Goal: Task Accomplishment & Management: Manage account settings

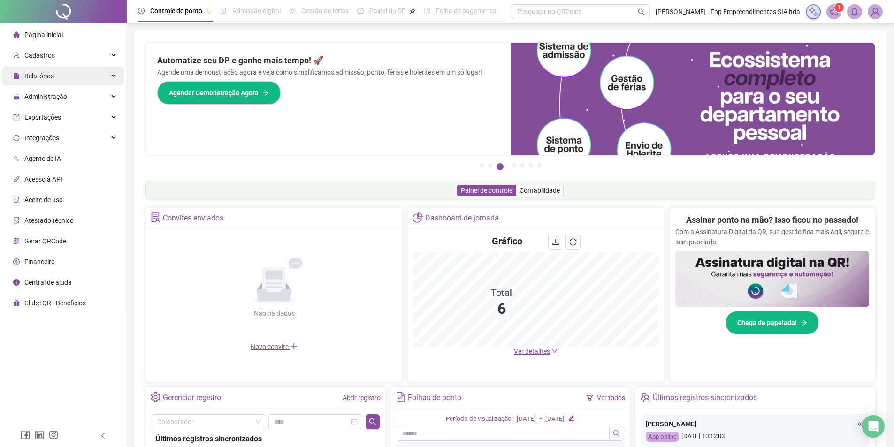
click at [59, 73] on div "Relatórios" at bounding box center [63, 76] width 123 height 19
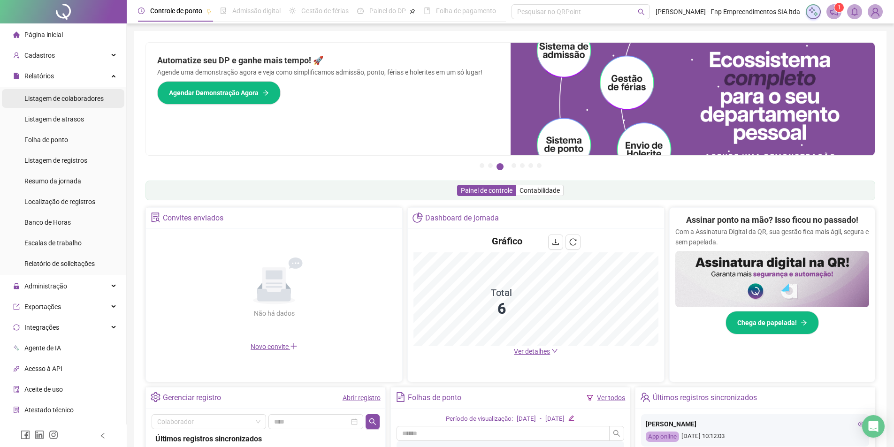
click at [91, 93] on div "Listagem de colaboradores" at bounding box center [63, 98] width 79 height 19
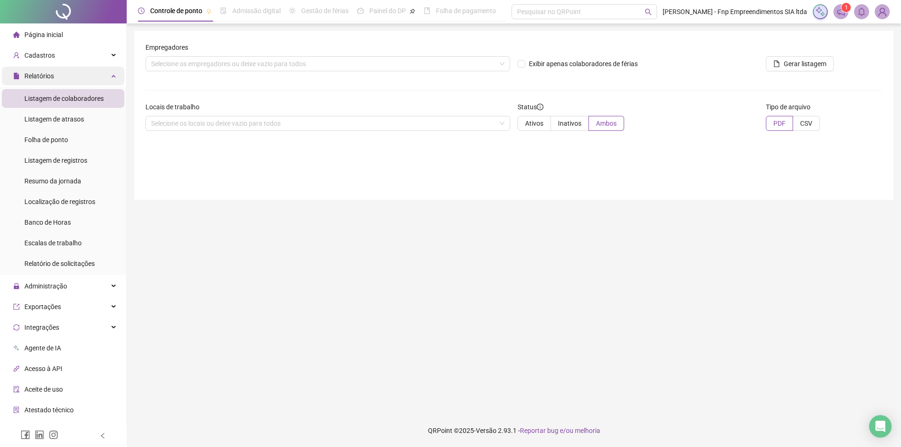
click at [80, 80] on div "Relatórios" at bounding box center [63, 76] width 123 height 19
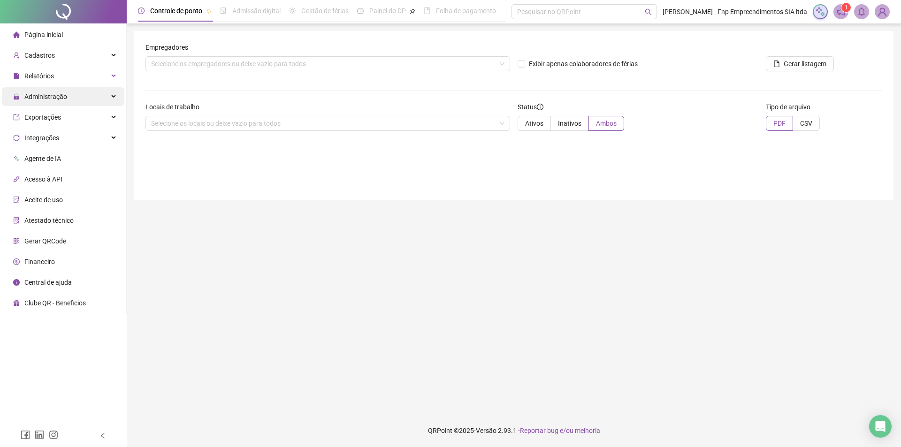
click at [80, 96] on div "Administração" at bounding box center [63, 96] width 123 height 19
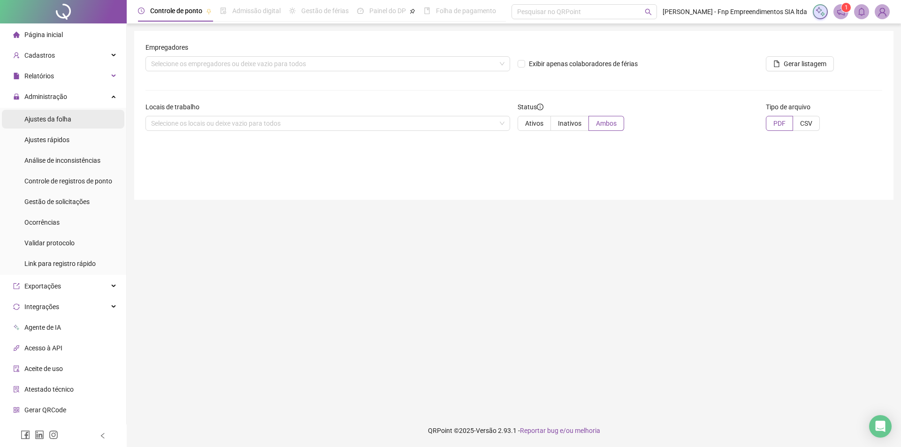
click at [58, 121] on span "Ajustes da folha" at bounding box center [47, 119] width 47 height 8
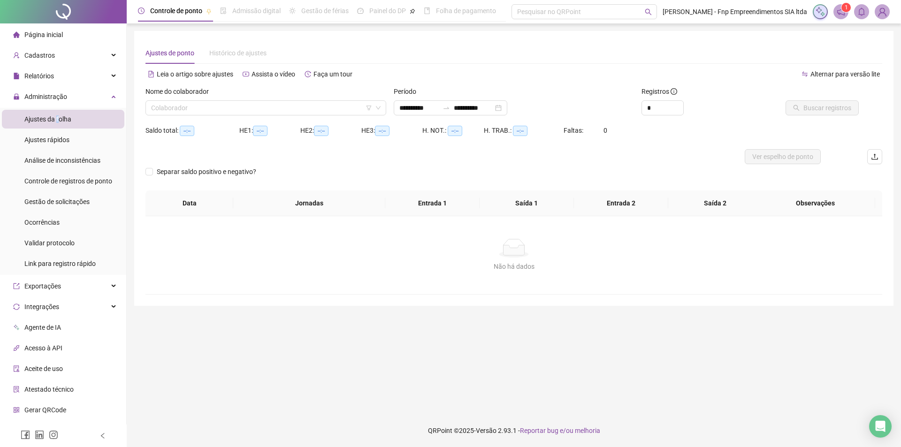
type input "**********"
click at [215, 107] on input "search" at bounding box center [261, 108] width 221 height 14
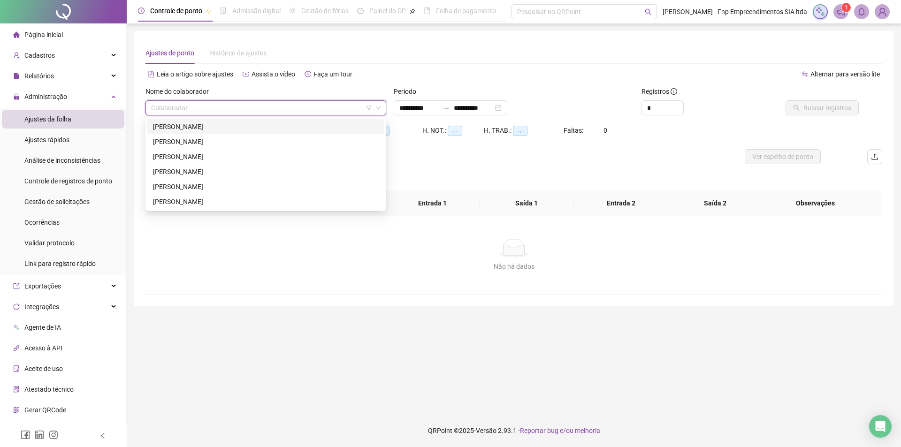
click at [173, 126] on div "[PERSON_NAME]" at bounding box center [266, 127] width 226 height 10
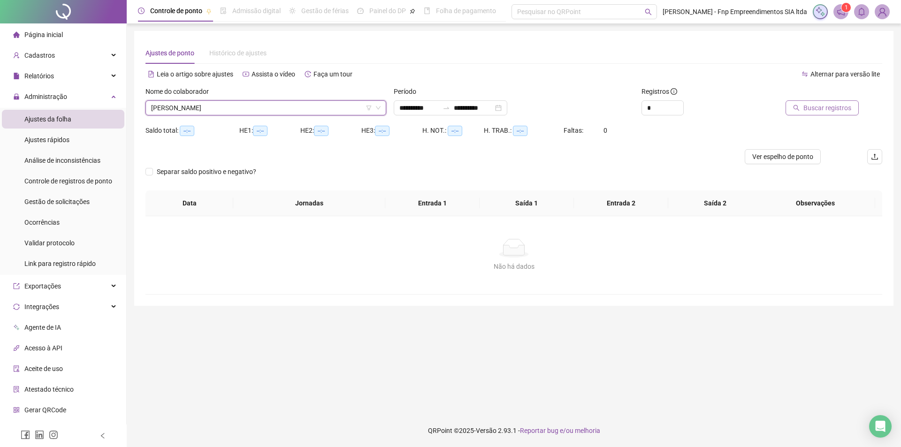
click at [832, 108] on span "Buscar registros" at bounding box center [828, 108] width 48 height 10
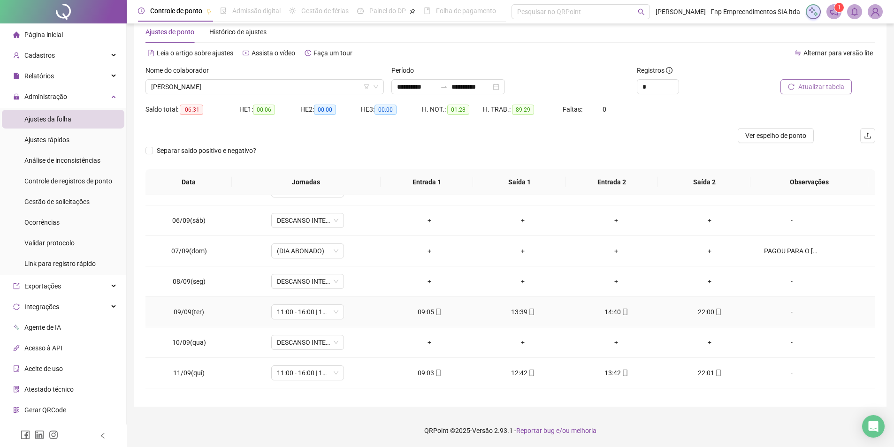
scroll to position [194, 0]
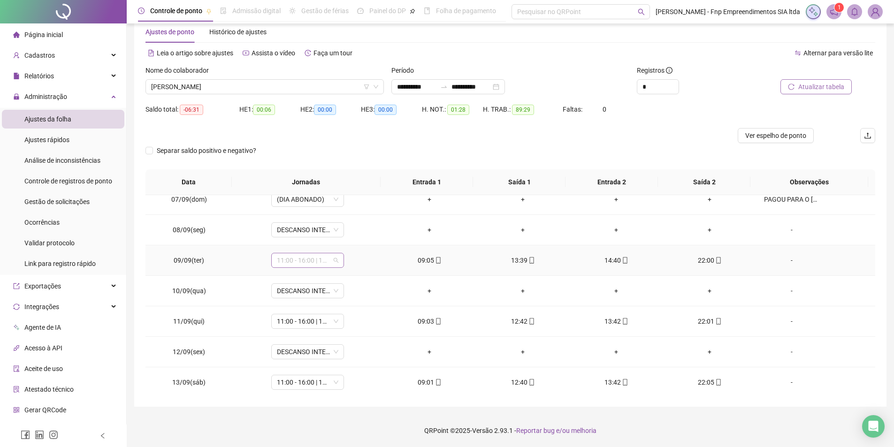
click at [330, 258] on span "11:00 - 16:00 | 17:00 - 00:00" at bounding box center [307, 260] width 61 height 14
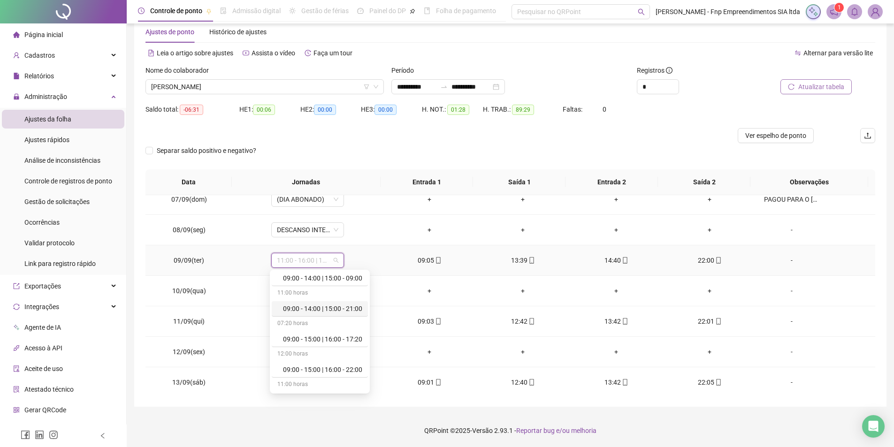
scroll to position [47, 0]
drag, startPoint x: 343, startPoint y: 369, endPoint x: 345, endPoint y: 350, distance: 19.3
click at [343, 368] on div "09:00 - 15:00 | 16:00 - 22:00" at bounding box center [322, 369] width 79 height 10
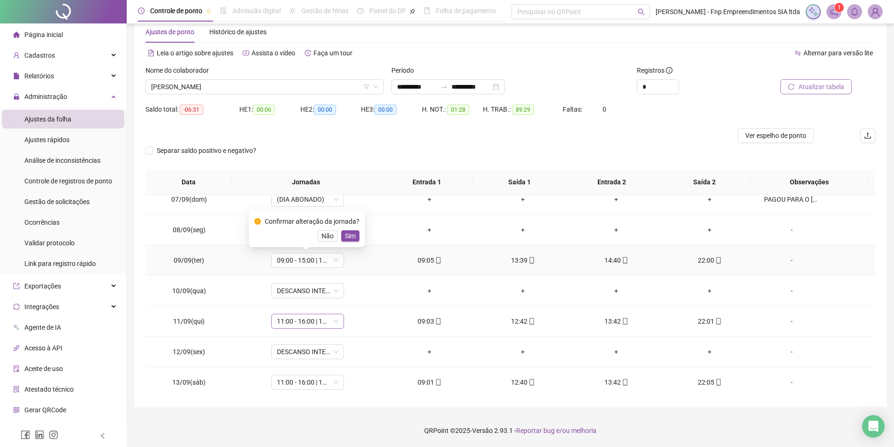
drag, startPoint x: 346, startPoint y: 233, endPoint x: 340, endPoint y: 318, distance: 85.6
click at [346, 233] on span "Sim" at bounding box center [350, 236] width 11 height 10
click at [335, 323] on span "11:00 - 16:00 | 17:00 - 00:00" at bounding box center [307, 322] width 61 height 14
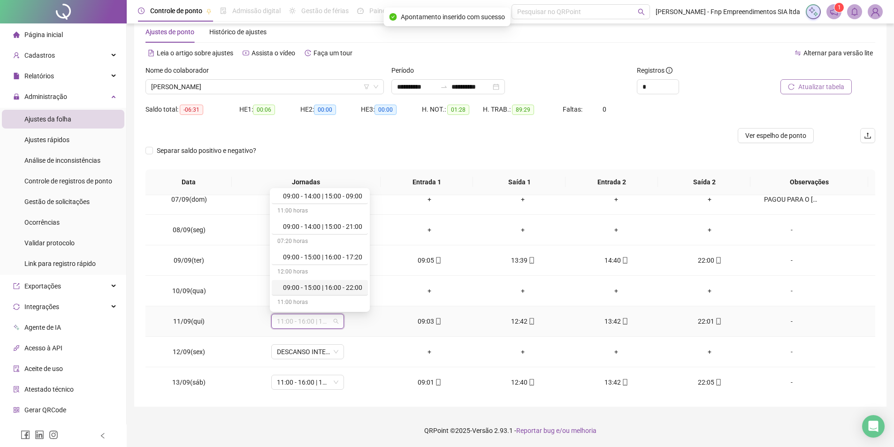
click at [336, 284] on div "09:00 - 15:00 | 16:00 - 22:00" at bounding box center [322, 288] width 79 height 10
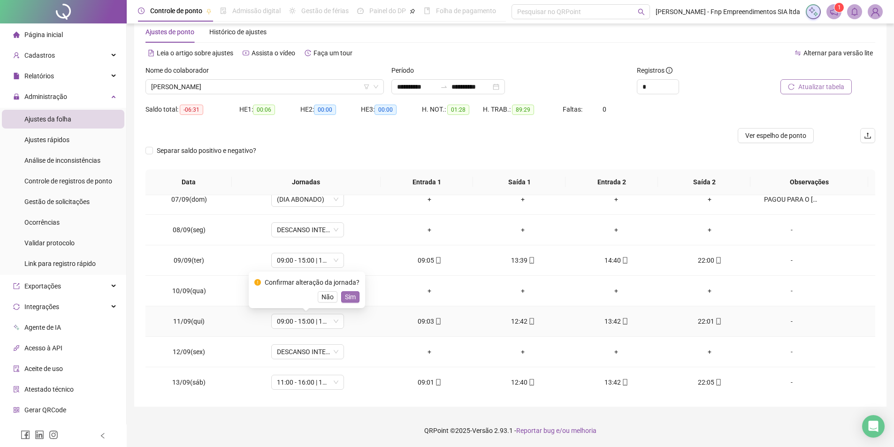
click at [349, 299] on span "Sim" at bounding box center [350, 297] width 11 height 10
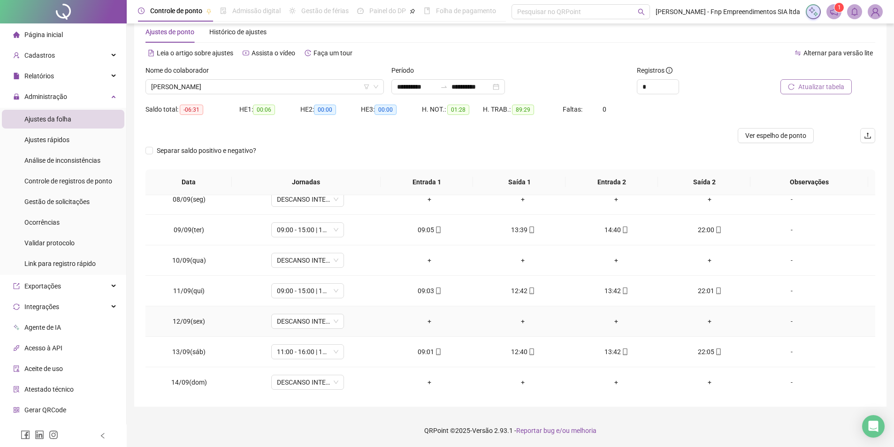
scroll to position [241, 0]
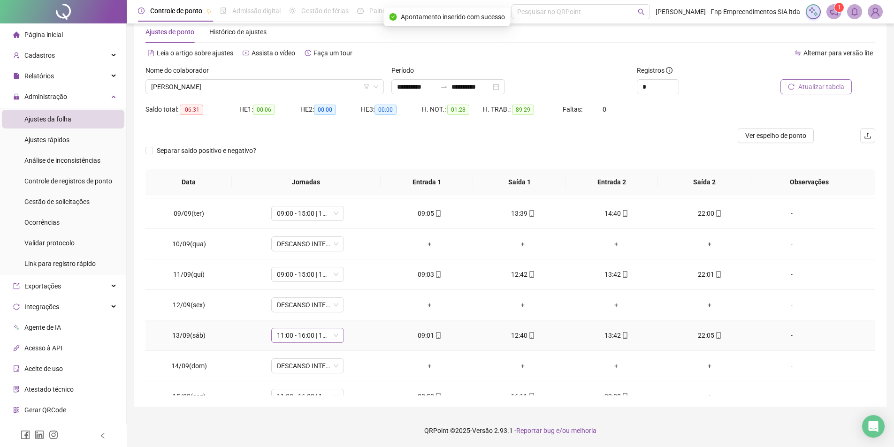
click at [334, 338] on span "11:00 - 16:00 | 17:00 - 00:00" at bounding box center [307, 336] width 61 height 14
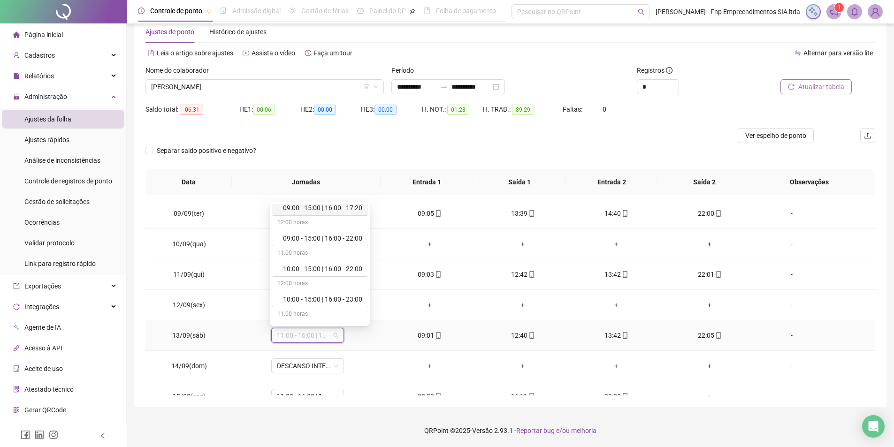
scroll to position [94, 0]
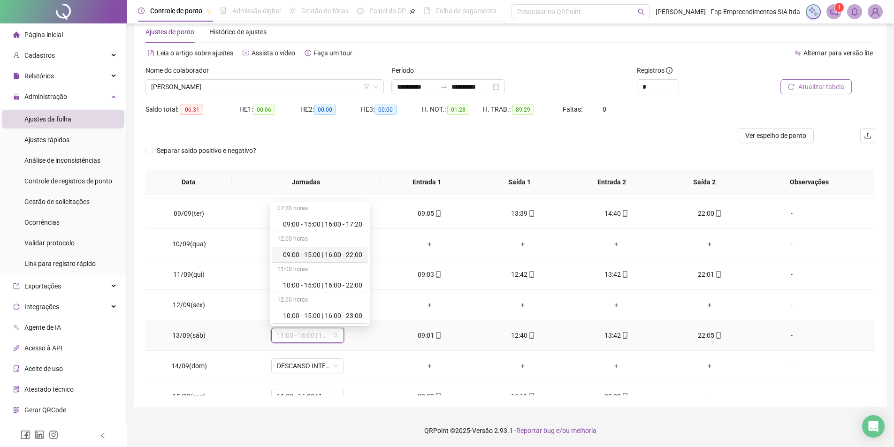
click at [326, 256] on div "09:00 - 15:00 | 16:00 - 22:00" at bounding box center [322, 255] width 79 height 10
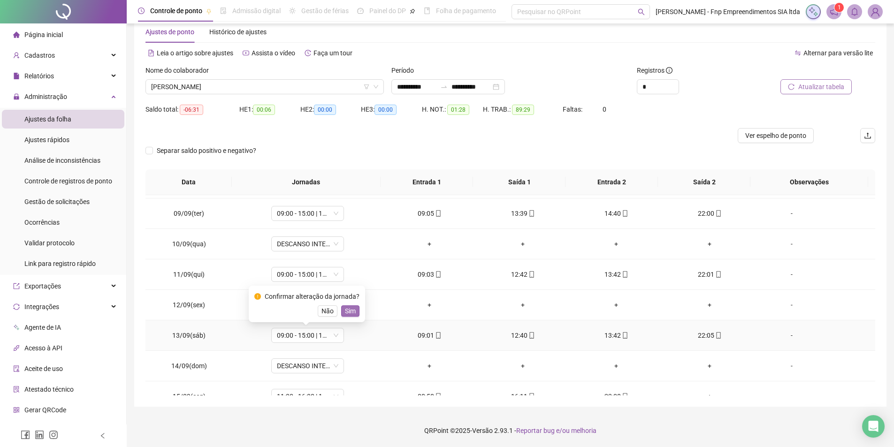
click at [348, 308] on span "Sim" at bounding box center [350, 311] width 11 height 10
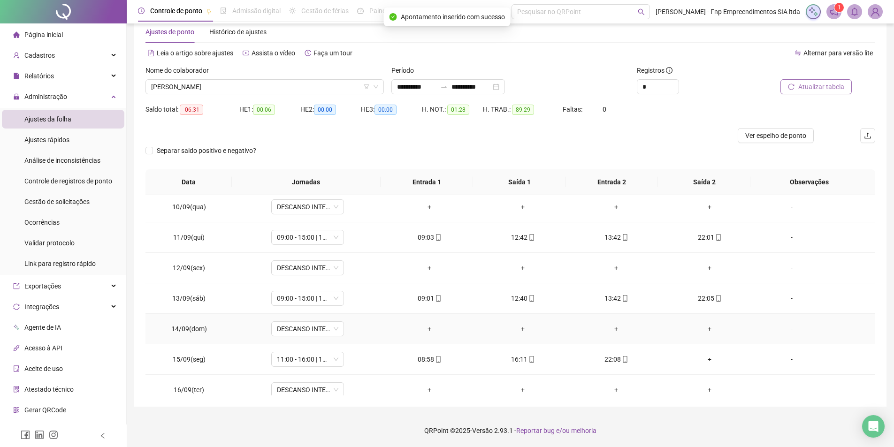
scroll to position [288, 0]
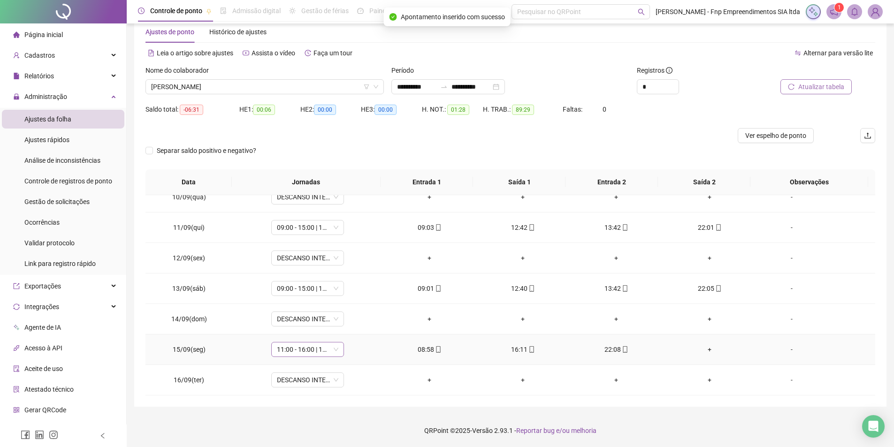
click at [325, 353] on span "11:00 - 16:00 | 17:00 - 00:00" at bounding box center [307, 350] width 61 height 14
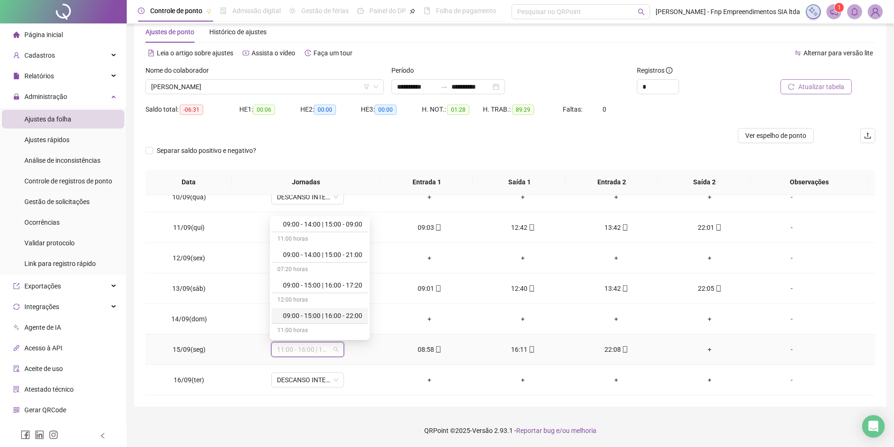
scroll to position [94, 0]
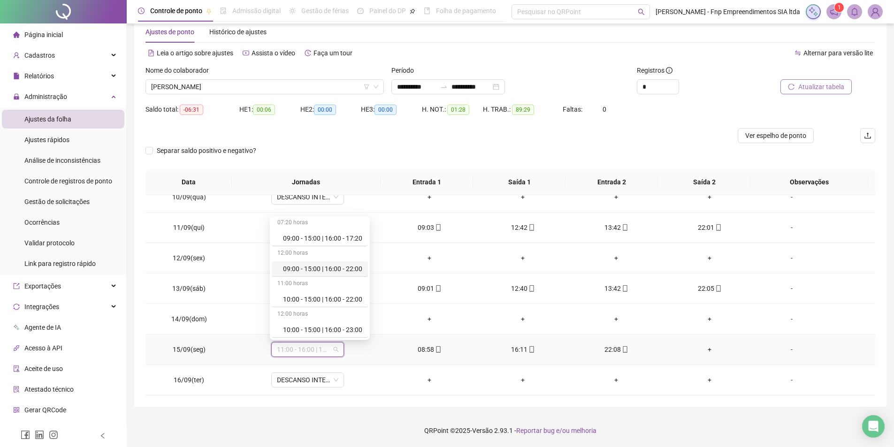
click at [334, 269] on div "09:00 - 15:00 | 16:00 - 22:00" at bounding box center [322, 269] width 79 height 10
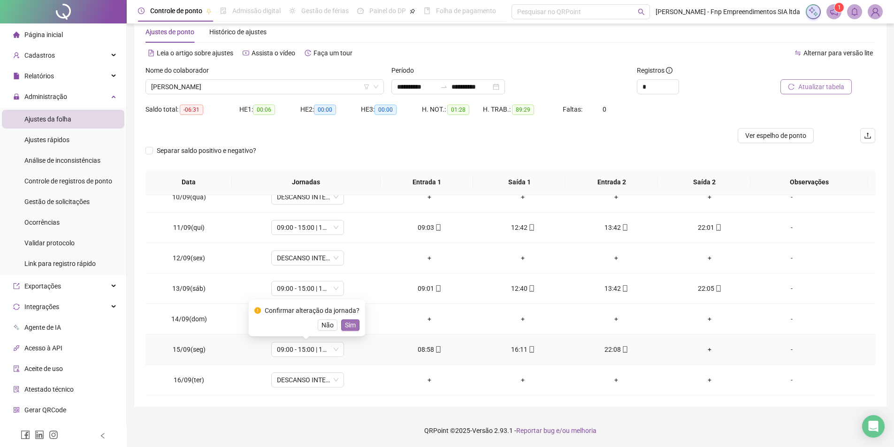
click at [348, 325] on span "Sim" at bounding box center [350, 325] width 11 height 10
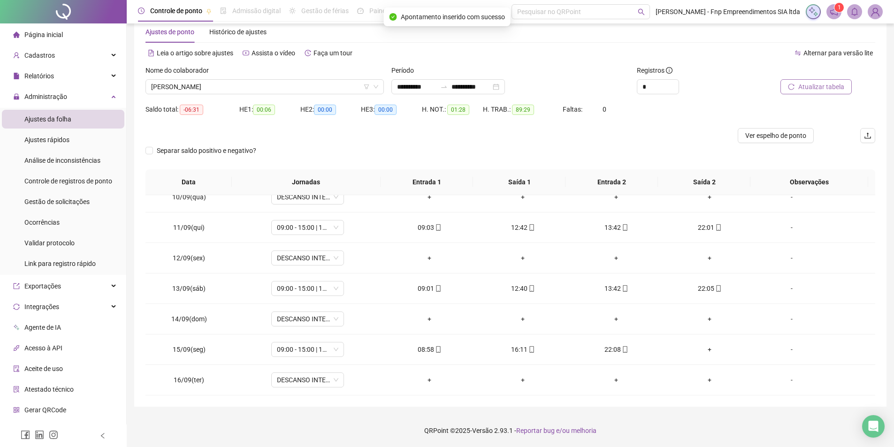
click at [813, 88] on span "Atualizar tabela" at bounding box center [821, 87] width 46 height 10
click at [704, 350] on div "+" at bounding box center [710, 350] width 78 height 10
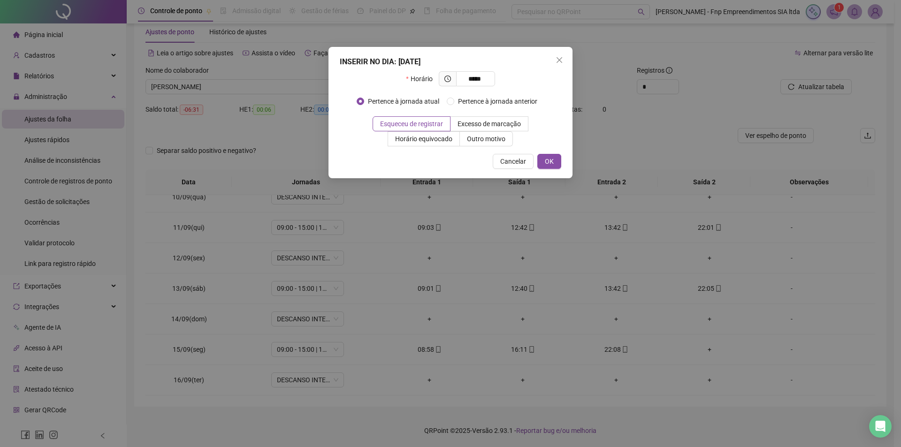
type input "*****"
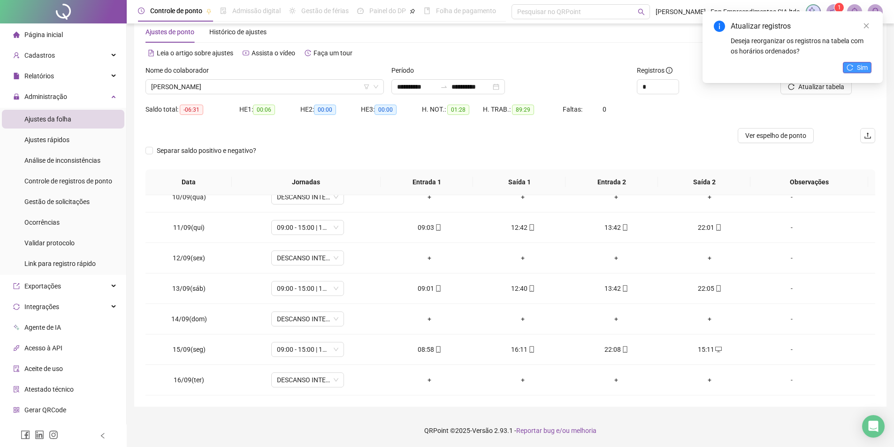
click at [860, 69] on span "Sim" at bounding box center [862, 67] width 11 height 10
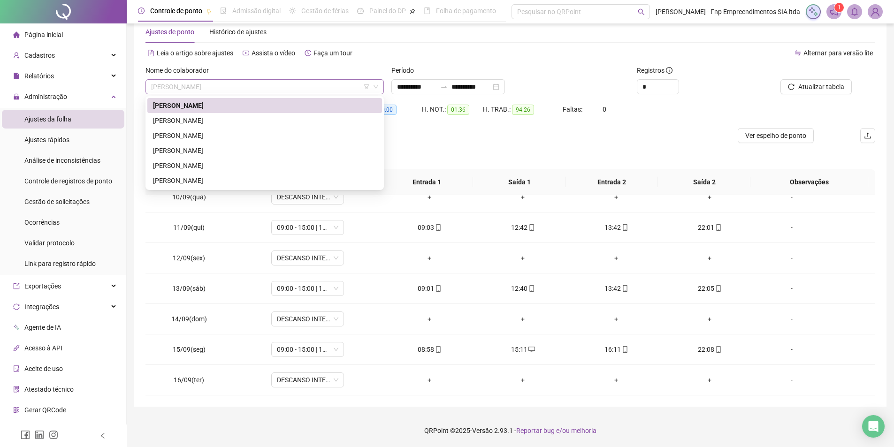
click at [274, 88] on span "[PERSON_NAME]" at bounding box center [264, 87] width 227 height 14
click at [213, 117] on div "[PERSON_NAME]" at bounding box center [264, 120] width 223 height 10
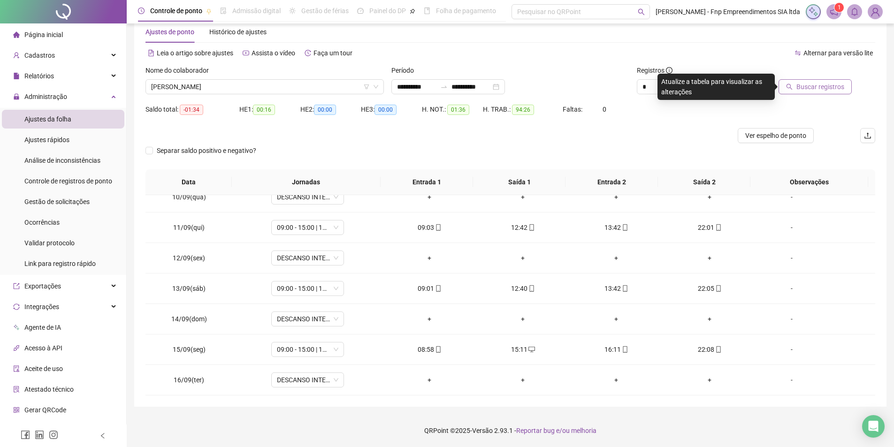
click at [822, 86] on span "Buscar registros" at bounding box center [821, 87] width 48 height 10
click at [278, 88] on span "[PERSON_NAME]" at bounding box center [264, 87] width 227 height 14
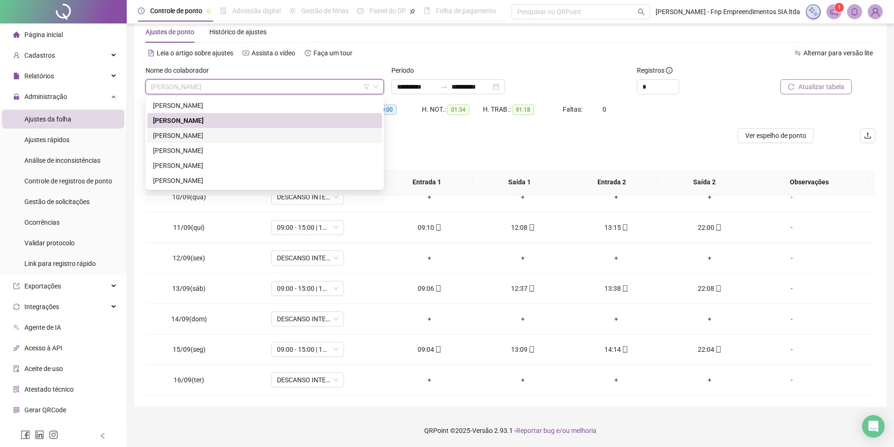
click at [198, 138] on div "[PERSON_NAME]" at bounding box center [264, 135] width 223 height 10
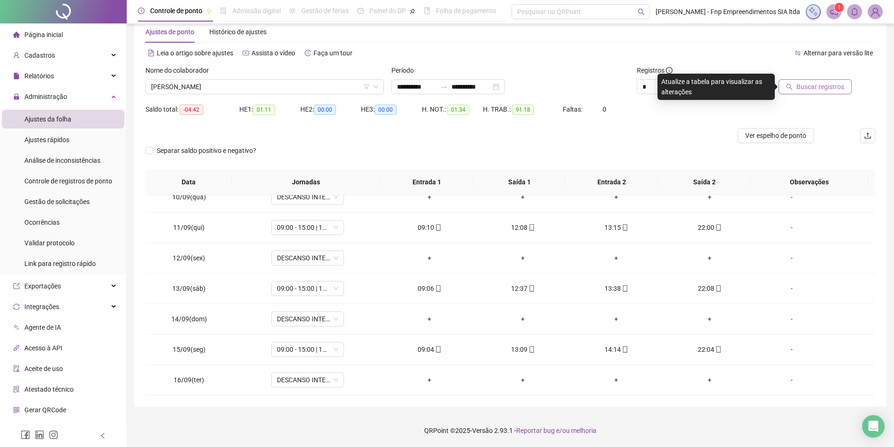
click at [810, 86] on span "Buscar registros" at bounding box center [821, 87] width 48 height 10
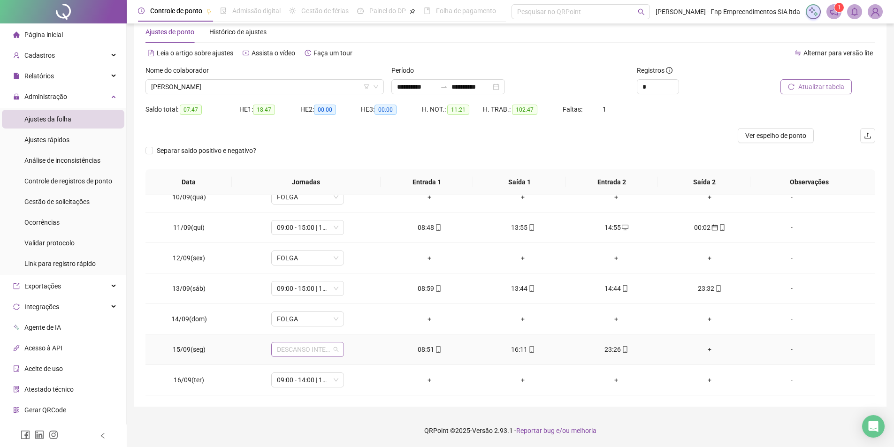
click at [338, 353] on div "DESCANSO INTER-JORNADA" at bounding box center [307, 349] width 73 height 15
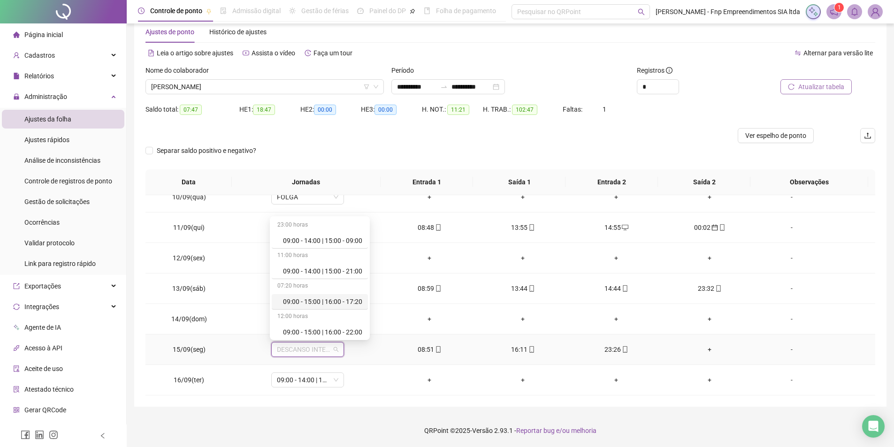
scroll to position [47, 0]
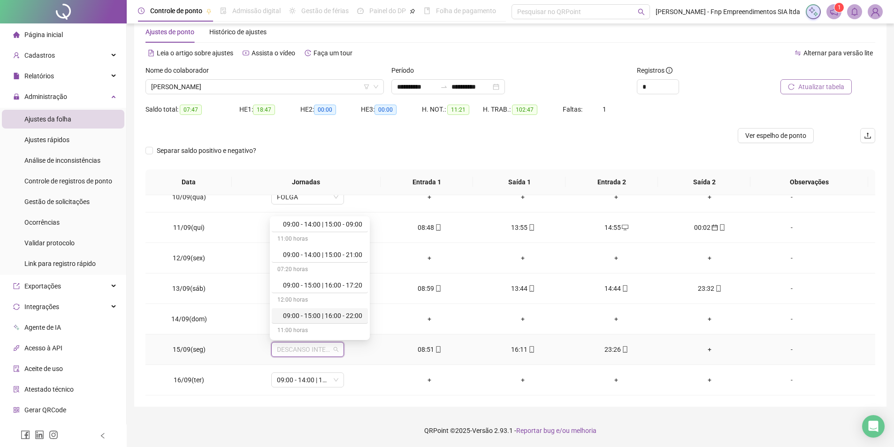
click at [349, 317] on div "09:00 - 15:00 | 16:00 - 22:00" at bounding box center [322, 316] width 79 height 10
click at [352, 323] on span "Sim" at bounding box center [350, 325] width 11 height 10
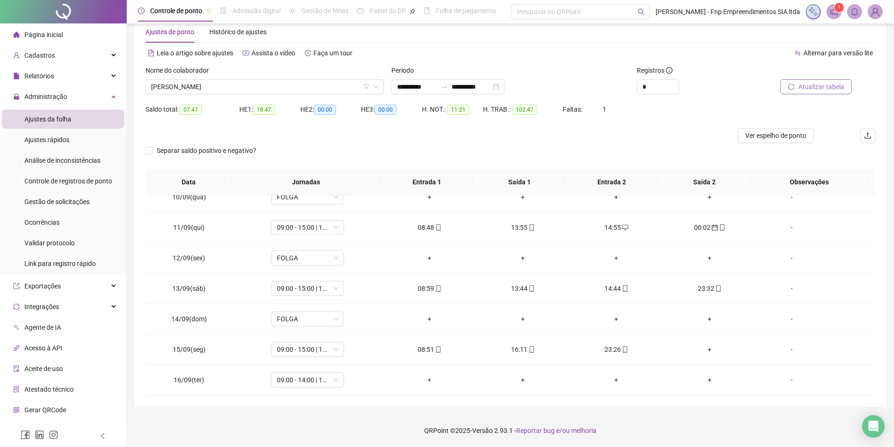
click at [818, 92] on button "Atualizar tabela" at bounding box center [816, 86] width 71 height 15
click at [698, 350] on div "+" at bounding box center [710, 350] width 78 height 10
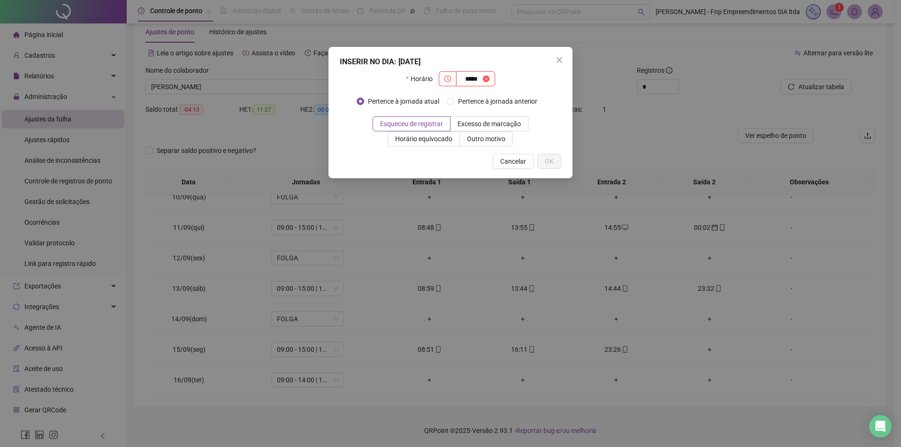
type input "*****"
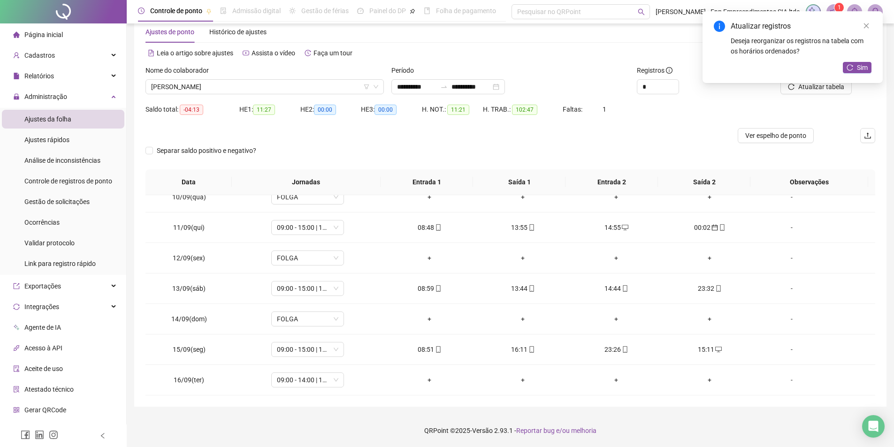
drag, startPoint x: 810, startPoint y: 89, endPoint x: 845, endPoint y: 87, distance: 35.7
click at [810, 83] on div "Atualizar registros Deseja reorganizar os registros na tabela com os horários o…" at bounding box center [793, 47] width 180 height 72
click at [851, 72] on button "Sim" at bounding box center [857, 67] width 29 height 11
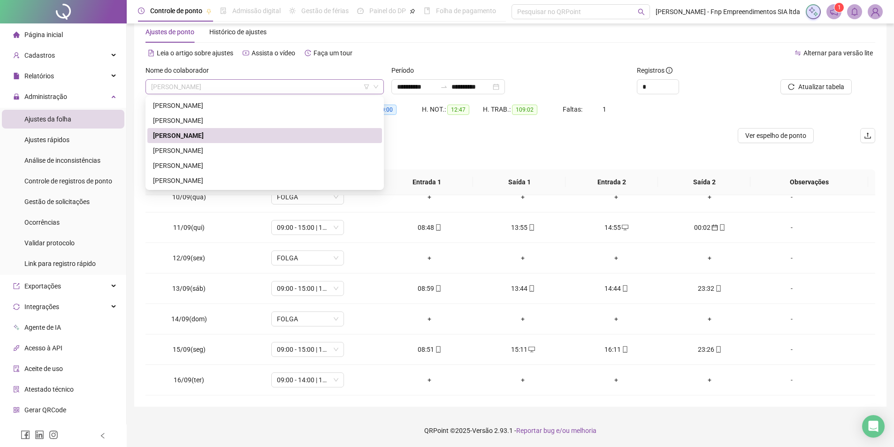
click at [331, 83] on span "[PERSON_NAME]" at bounding box center [264, 87] width 227 height 14
click at [192, 150] on div "[PERSON_NAME]" at bounding box center [264, 151] width 223 height 10
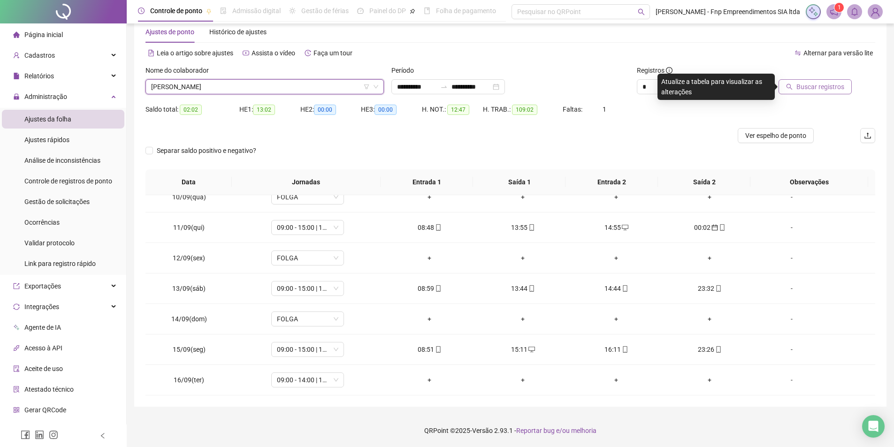
click at [818, 86] on span "Buscar registros" at bounding box center [821, 87] width 48 height 10
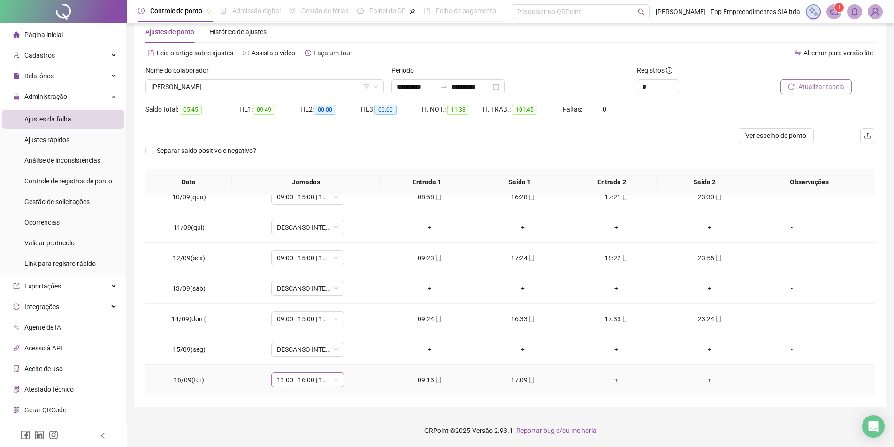
click at [318, 379] on span "11:00 - 16:00 | 17:00 - 00:00" at bounding box center [307, 380] width 61 height 14
click at [347, 345] on div "09:00 - 15:00 | 16:00 - 22:00" at bounding box center [322, 346] width 79 height 10
click at [352, 355] on span "Sim" at bounding box center [350, 356] width 11 height 10
click at [819, 88] on span "Atualizar tabela" at bounding box center [821, 87] width 46 height 10
click at [273, 89] on span "[PERSON_NAME]" at bounding box center [264, 87] width 227 height 14
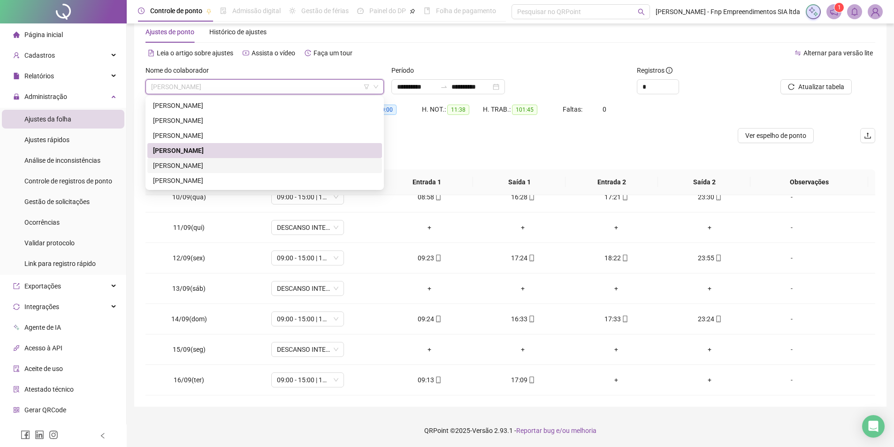
click at [187, 163] on div "[PERSON_NAME]" at bounding box center [264, 166] width 223 height 10
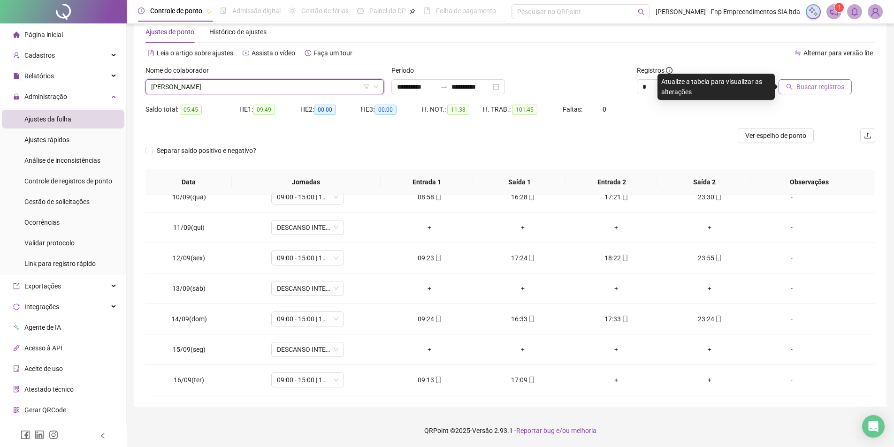
click at [836, 86] on span "Buscar registros" at bounding box center [821, 87] width 48 height 10
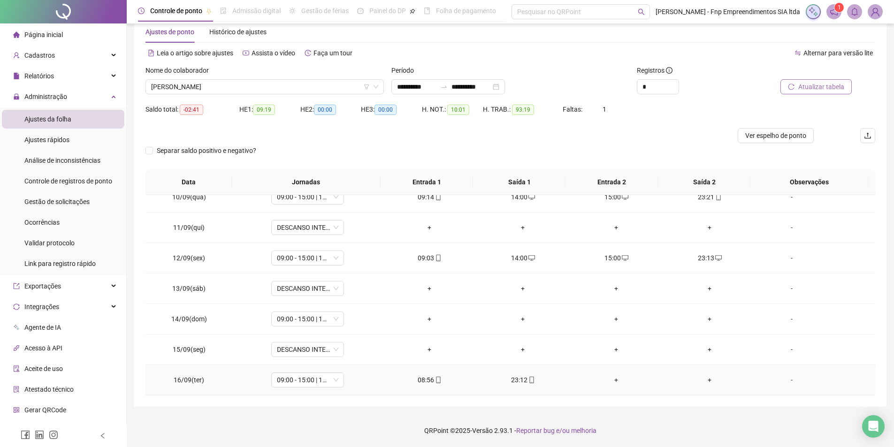
click at [610, 382] on div "+" at bounding box center [616, 380] width 78 height 10
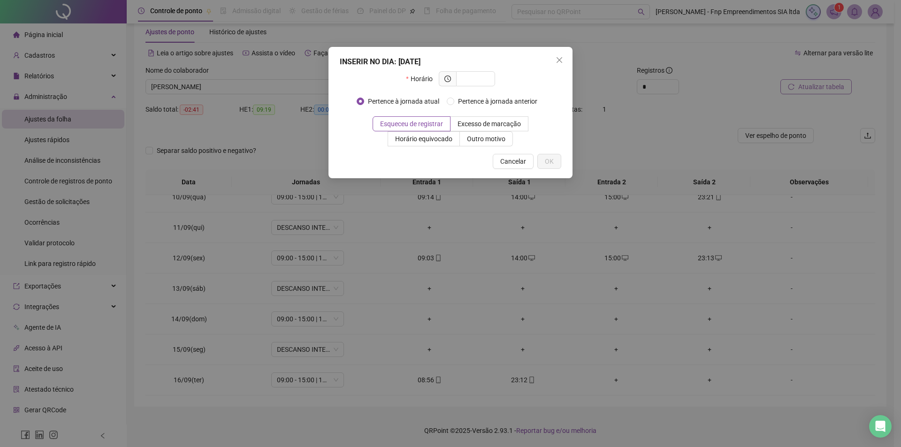
type input "*"
type input "*****"
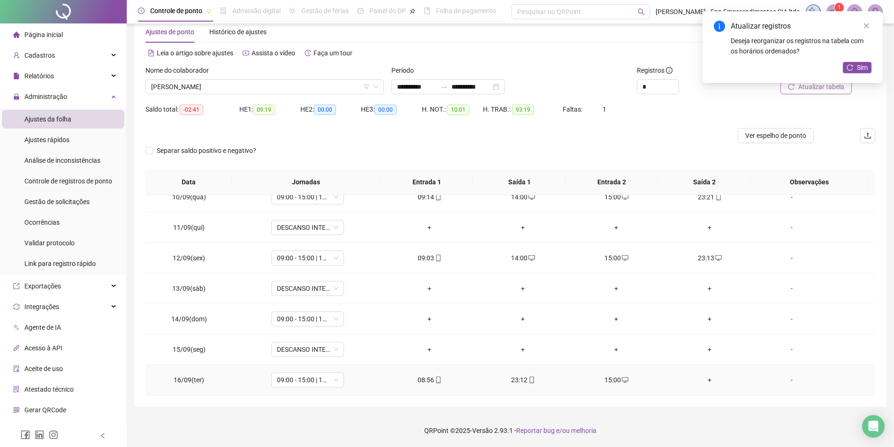
click at [699, 380] on div "+" at bounding box center [710, 380] width 78 height 10
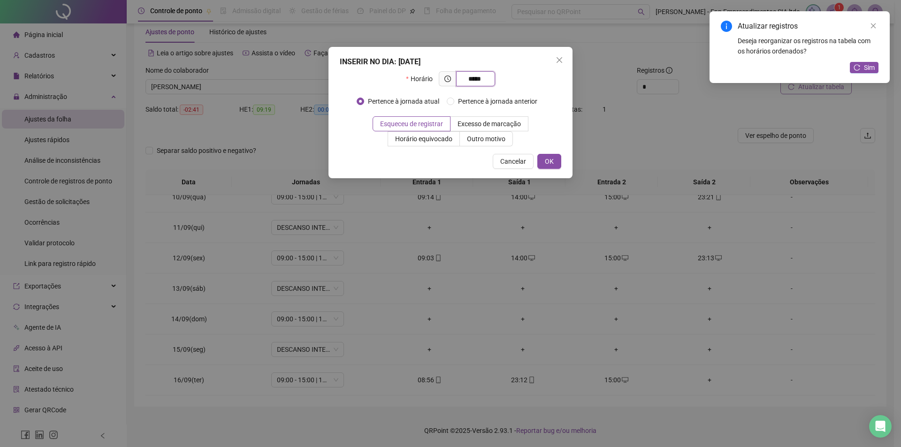
type input "*****"
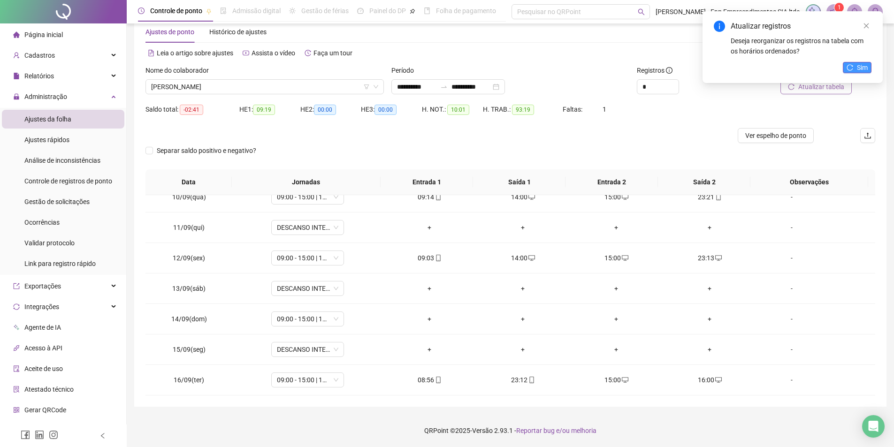
click at [855, 63] on button "Sim" at bounding box center [857, 67] width 29 height 11
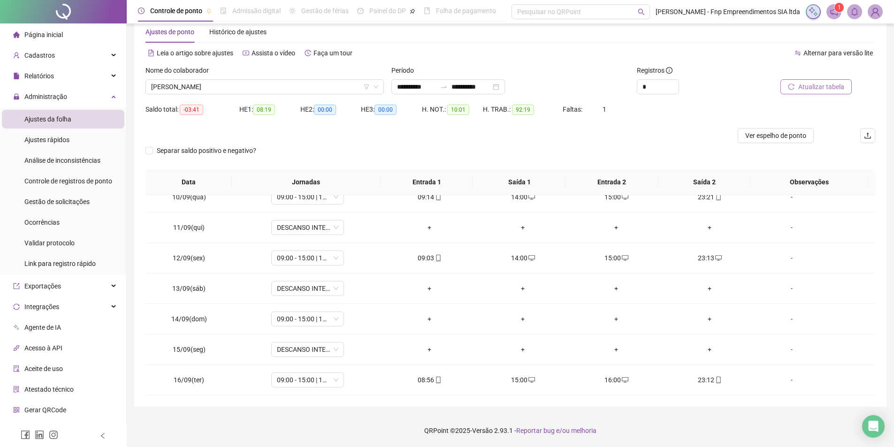
scroll to position [0, 0]
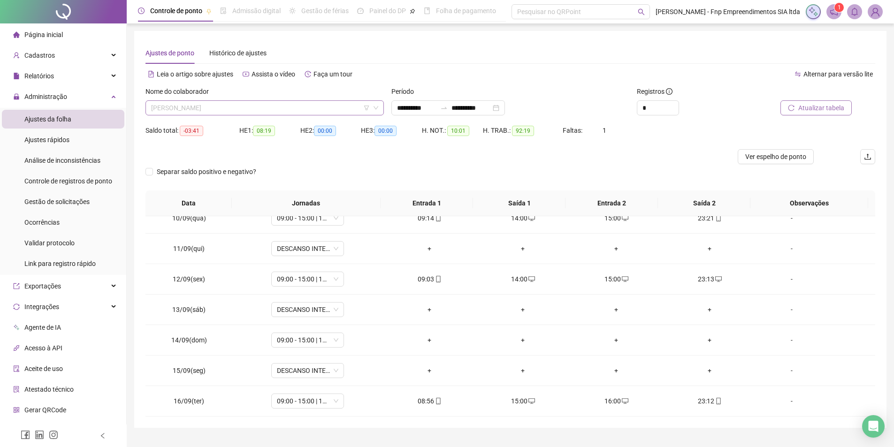
click at [256, 106] on span "[PERSON_NAME]" at bounding box center [264, 108] width 227 height 14
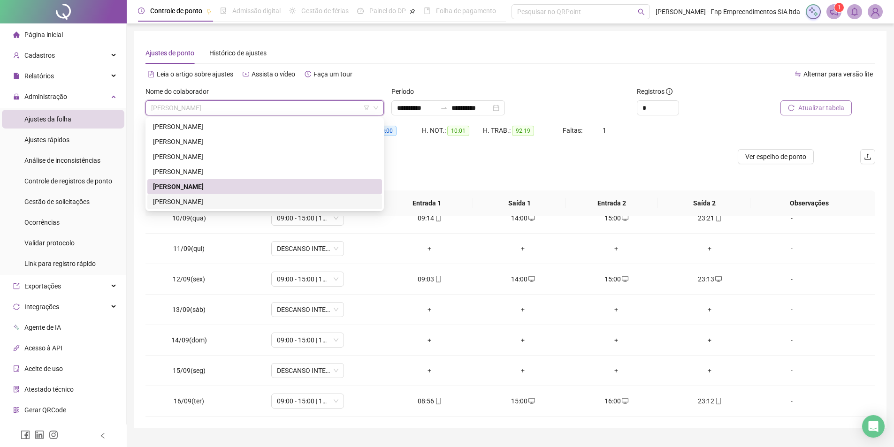
click at [209, 202] on div "[PERSON_NAME]" at bounding box center [264, 202] width 223 height 10
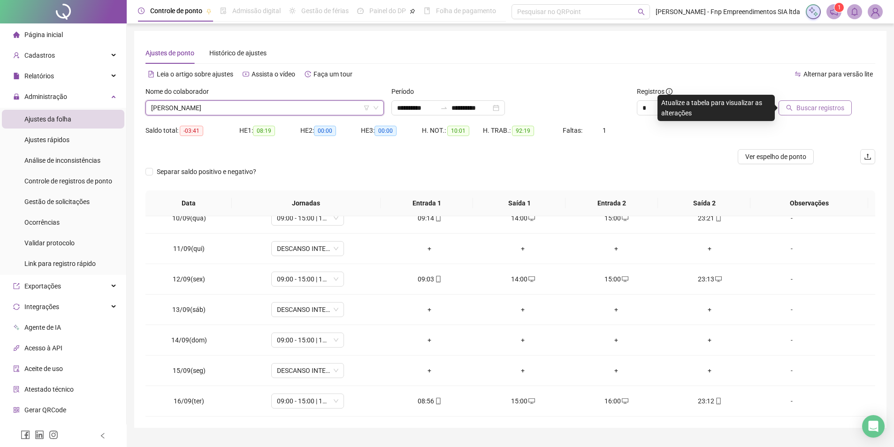
click at [823, 113] on span "Buscar registros" at bounding box center [821, 108] width 48 height 10
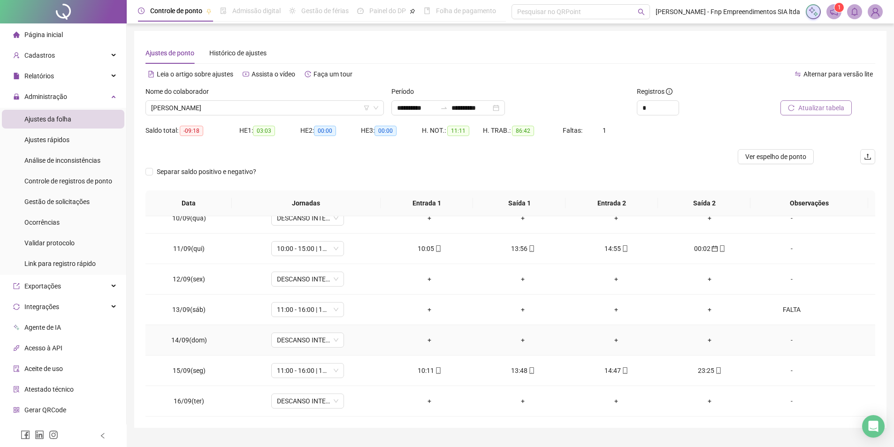
scroll to position [21, 0]
